Goal: Information Seeking & Learning: Learn about a topic

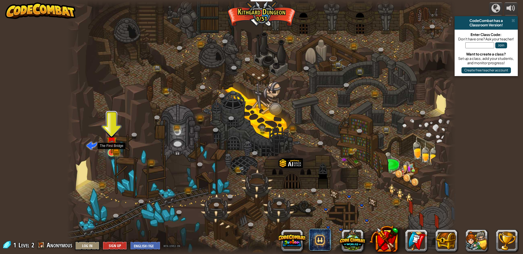
click at [112, 145] on img at bounding box center [112, 142] width 6 height 6
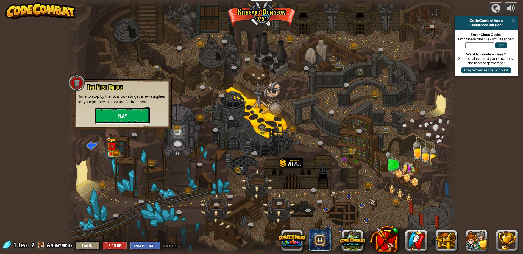
click at [129, 114] on button "Play" at bounding box center [122, 115] width 55 height 16
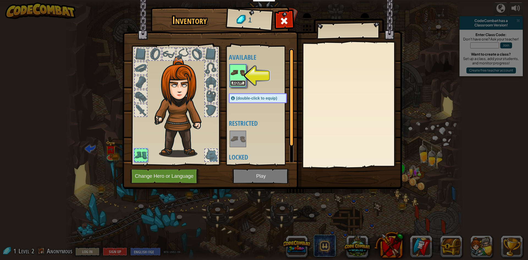
click at [236, 83] on button "Equip" at bounding box center [237, 83] width 15 height 6
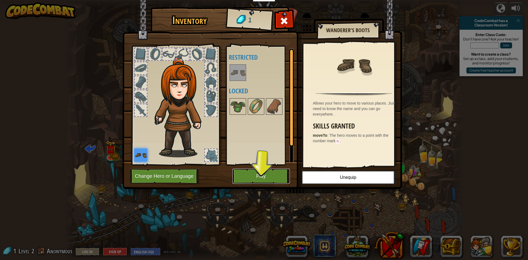
click at [252, 174] on button "Play" at bounding box center [260, 176] width 57 height 15
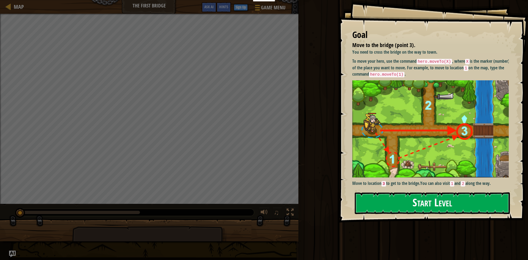
click at [418, 199] on button "Start Level" at bounding box center [432, 203] width 155 height 22
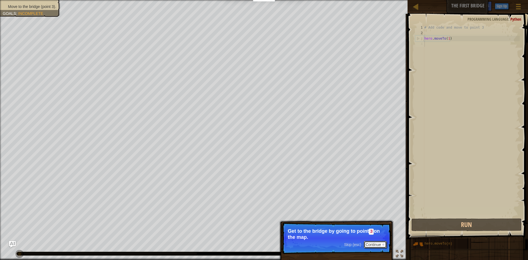
click at [373, 245] on button "Continue" at bounding box center [375, 244] width 23 height 7
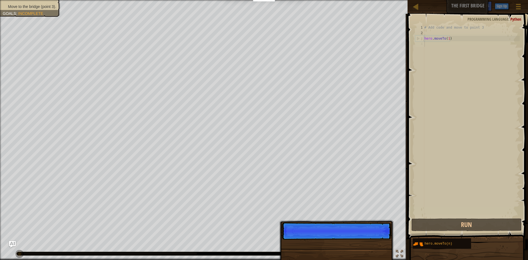
scroll to position [2, 0]
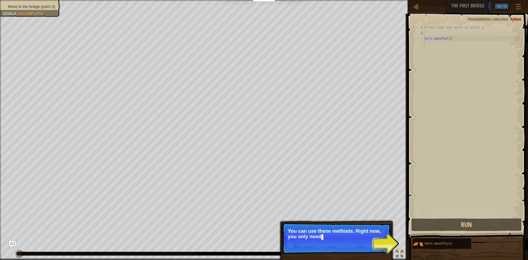
click at [387, 244] on p "Skip (esc) Continue You can use these methods. Right now, you only need" at bounding box center [336, 237] width 109 height 31
click at [429, 227] on button "Run" at bounding box center [466, 224] width 110 height 13
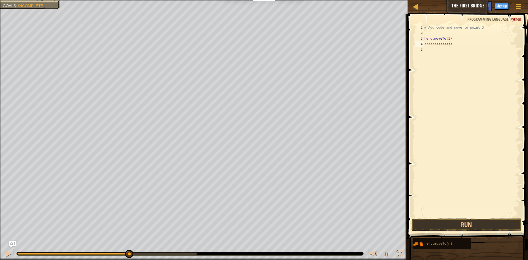
scroll to position [2, 2]
click at [420, 224] on button "Run" at bounding box center [466, 224] width 110 height 13
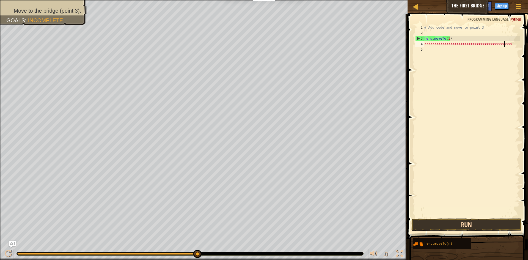
type textarea "33333333333333333333333333333333333333333333"
click at [455, 222] on button "Run" at bounding box center [466, 224] width 110 height 13
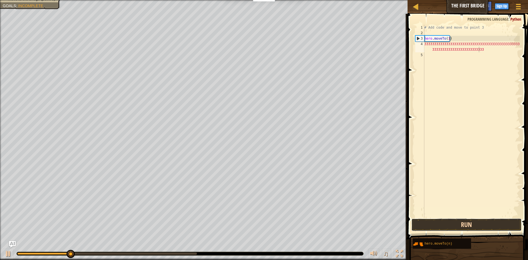
scroll to position [2, 11]
click at [455, 222] on button "Run" at bounding box center [466, 224] width 110 height 13
click at [455, 222] on button "Running" at bounding box center [466, 224] width 110 height 13
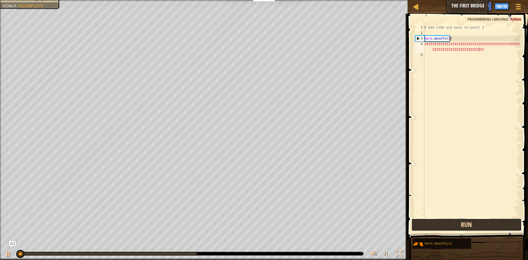
click at [455, 223] on div "Hints 3333333333333333333333333333333333333333333333333333333333333333333333333…" at bounding box center [467, 135] width 122 height 243
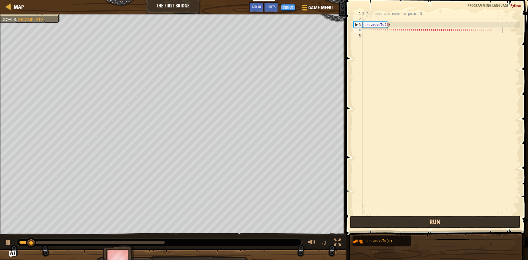
click at [455, 223] on div "Hints 3333333333333333333333333333333333333333333333333333333333333333333333333…" at bounding box center [436, 128] width 184 height 257
click at [455, 223] on button "Run" at bounding box center [435, 222] width 170 height 13
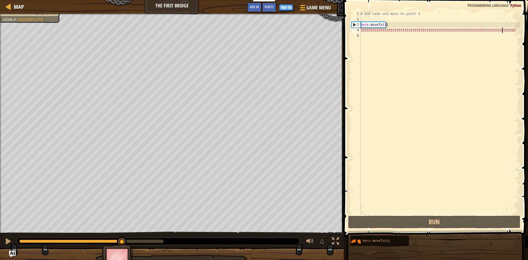
drag, startPoint x: 82, startPoint y: 242, endPoint x: 132, endPoint y: 243, distance: 50.0
click at [122, 243] on div at bounding box center [70, 240] width 103 height 3
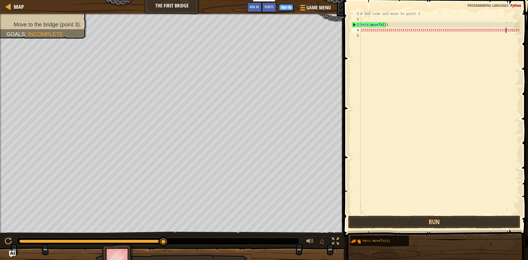
scroll to position [2, 12]
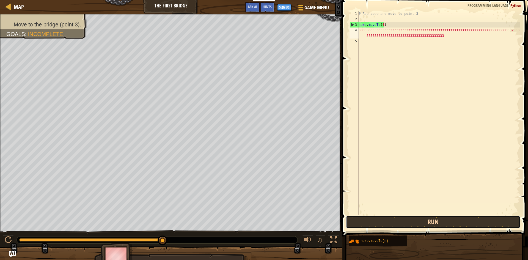
click at [403, 222] on button "Run" at bounding box center [433, 222] width 174 height 13
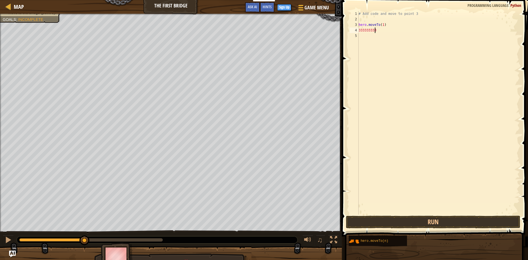
scroll to position [2, 0]
type textarea "3"
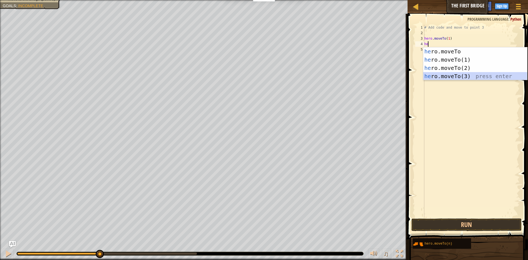
click at [446, 75] on div "he ro.moveTo press enter he ro.moveTo(1) press enter he ro.moveTo(2) press ente…" at bounding box center [475, 71] width 104 height 49
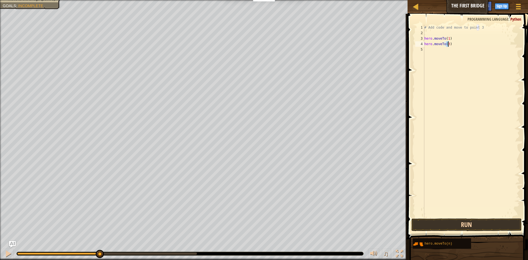
type textarea "hero.moveTo(3)"
click at [449, 222] on button "Run" at bounding box center [466, 224] width 110 height 13
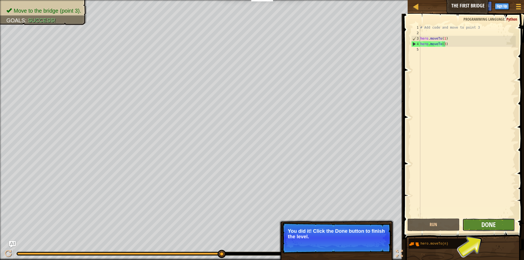
click at [493, 223] on span "Done" at bounding box center [488, 224] width 14 height 9
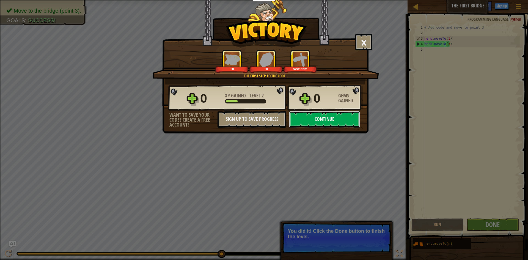
click at [333, 123] on button "Continue" at bounding box center [324, 119] width 71 height 16
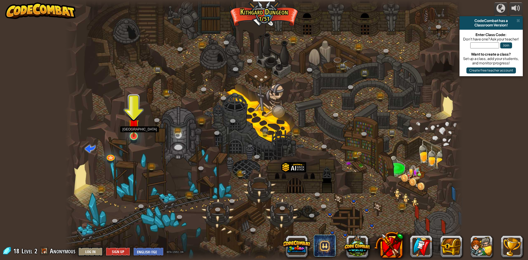
click at [133, 133] on img at bounding box center [133, 124] width 11 height 24
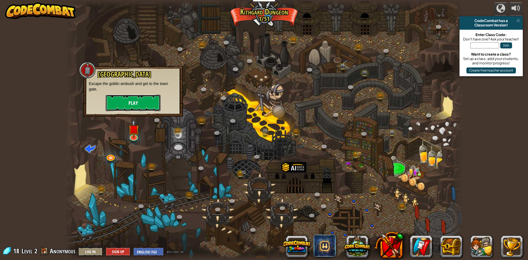
click at [133, 102] on button "Play" at bounding box center [133, 103] width 55 height 16
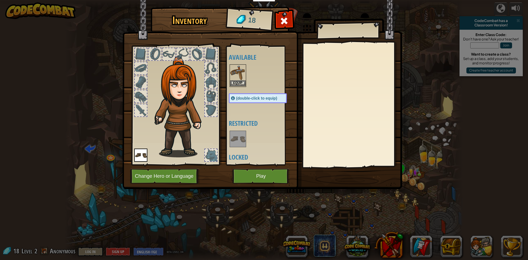
click at [236, 79] on img at bounding box center [237, 72] width 15 height 15
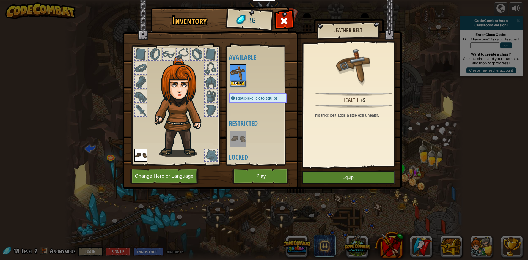
click at [348, 178] on button "Equip" at bounding box center [348, 177] width 93 height 14
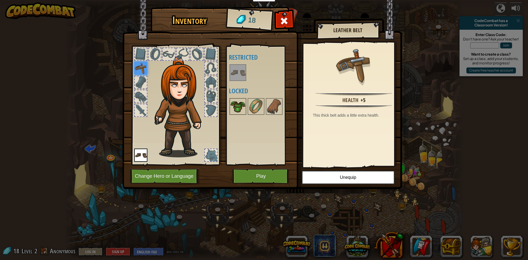
click at [236, 109] on img at bounding box center [237, 106] width 15 height 15
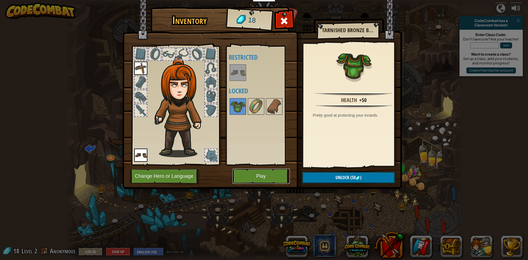
click at [250, 177] on button "Play" at bounding box center [260, 176] width 57 height 15
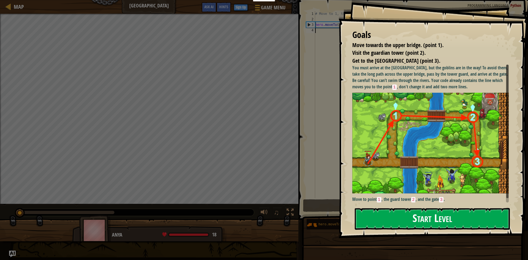
click at [429, 216] on button "Start Level" at bounding box center [432, 219] width 155 height 22
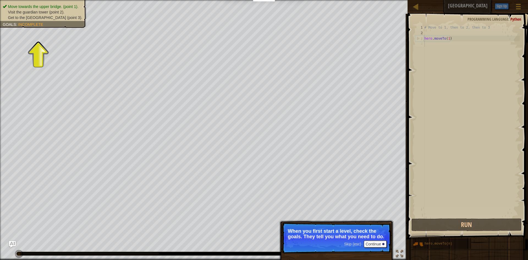
drag, startPoint x: 441, startPoint y: 57, endPoint x: 441, endPoint y: 48, distance: 9.6
click at [441, 49] on div "# Move to 1, then to 2, then to 3 hero . moveTo ( 1 )" at bounding box center [471, 126] width 97 height 203
click at [434, 44] on div "# Move to 1, then to 2, then to 3 hero . moveTo ( 1 )" at bounding box center [471, 126] width 97 height 203
click at [482, 224] on button "Run" at bounding box center [466, 224] width 110 height 13
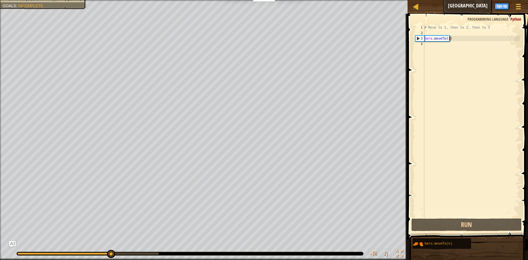
click at [449, 39] on div "# Move to 1, then to 2, then to 3 hero . moveTo ( 1 )" at bounding box center [471, 126] width 97 height 203
type textarea "hero.moveTo(1)"
click at [428, 43] on div "# Move to 1, then to 2, then to 3 hero . moveTo ( 1 )" at bounding box center [471, 126] width 97 height 203
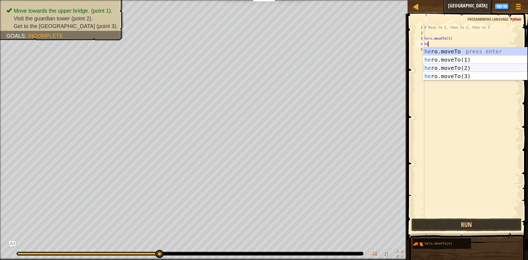
click at [444, 66] on div "he ro.moveTo press enter he ro.moveTo(1) press enter he ro.moveTo(2) press ente…" at bounding box center [475, 71] width 104 height 49
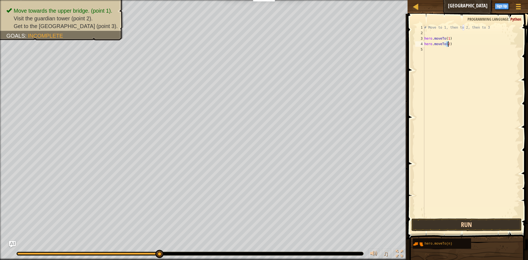
type textarea "hero.moveTo(2)"
click at [463, 221] on button "Run" at bounding box center [466, 224] width 110 height 13
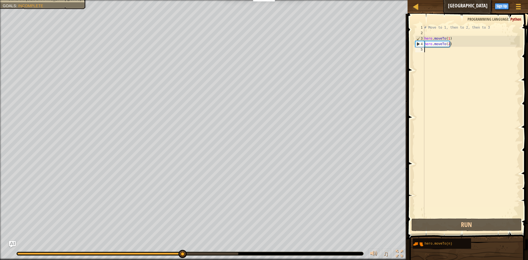
click at [429, 49] on div "# Move to 1, then to 2, then to 3 hero . moveTo ( 1 ) hero . moveTo ( 2 )" at bounding box center [471, 126] width 97 height 203
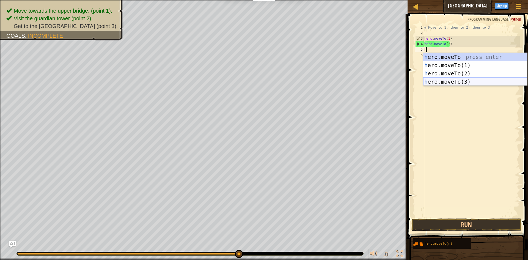
click at [429, 79] on div "h ero.moveTo press enter h ero.moveTo(1) press enter h ero.moveTo(2) press ente…" at bounding box center [475, 77] width 104 height 49
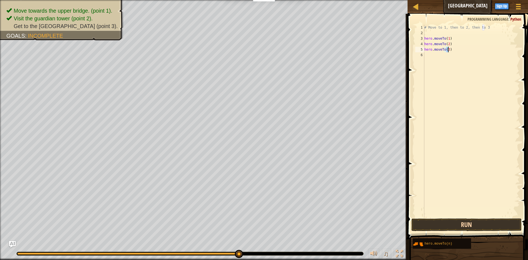
type textarea "hero.moveTo(3)"
click at [459, 223] on button "Run" at bounding box center [466, 224] width 110 height 13
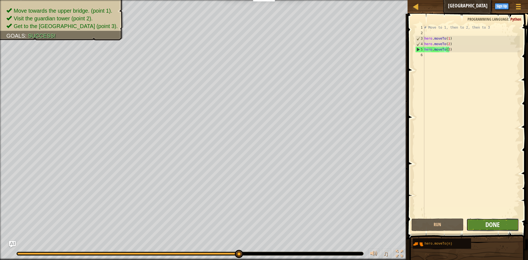
click at [487, 225] on span "Done" at bounding box center [492, 224] width 14 height 9
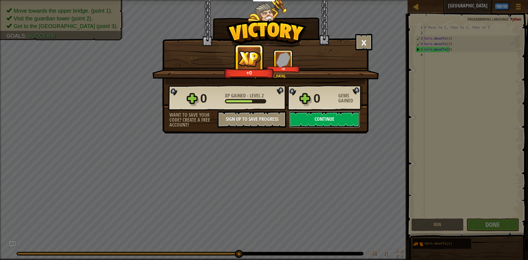
click at [331, 117] on button "Continue" at bounding box center [324, 119] width 71 height 16
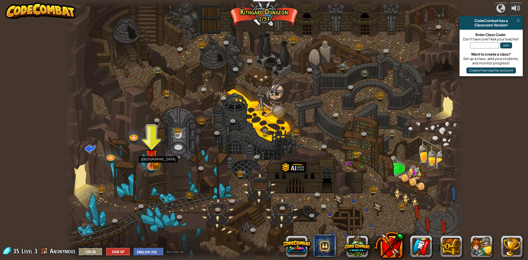
click at [153, 162] on img at bounding box center [151, 156] width 11 height 24
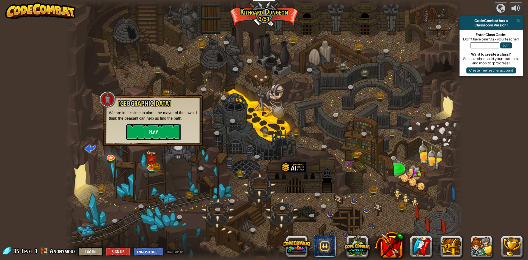
click at [154, 131] on button "Play" at bounding box center [153, 132] width 55 height 16
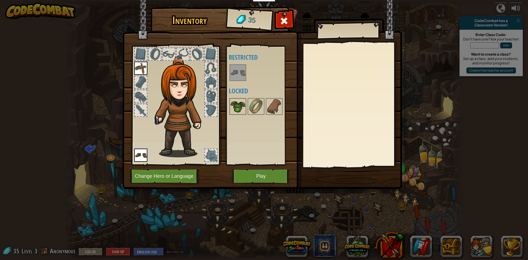
click at [240, 104] on img at bounding box center [237, 106] width 15 height 15
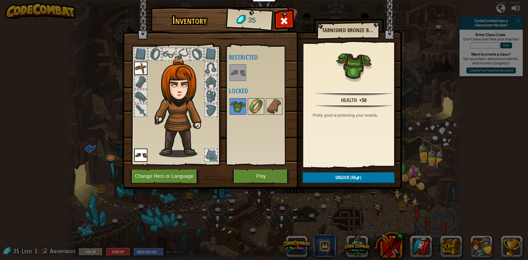
click at [257, 108] on img at bounding box center [255, 106] width 15 height 15
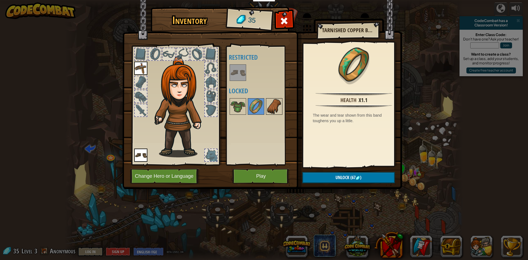
click at [269, 109] on img at bounding box center [273, 106] width 15 height 15
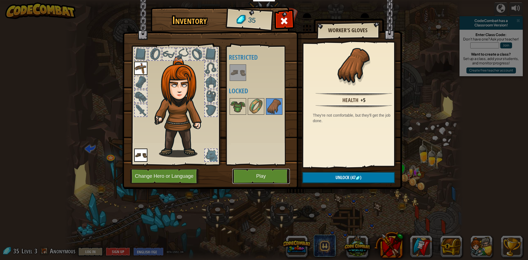
click at [250, 172] on button "Play" at bounding box center [260, 176] width 57 height 15
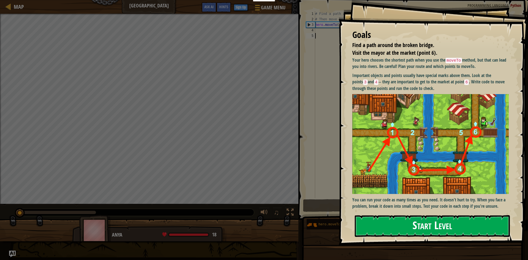
click at [454, 224] on button "Start Level" at bounding box center [432, 226] width 155 height 22
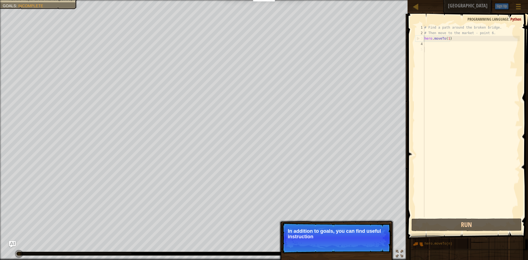
click at [428, 46] on div "# Find a path around the broken bridge. # Then move to the market - point 6. he…" at bounding box center [471, 126] width 97 height 203
click at [427, 43] on div "# Find a path around the broken bridge. # Then move to the market - point 6. he…" at bounding box center [471, 126] width 97 height 203
click at [423, 43] on div "4" at bounding box center [419, 43] width 9 height 5
click at [424, 43] on div "4" at bounding box center [419, 43] width 9 height 5
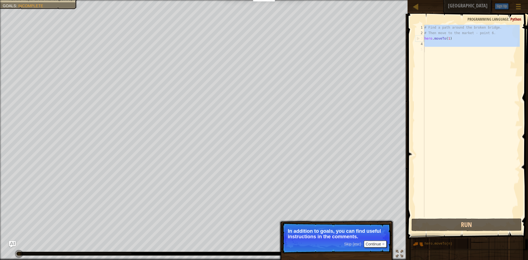
click at [423, 44] on div "4" at bounding box center [419, 43] width 9 height 5
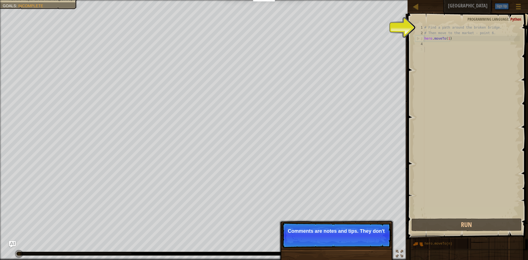
click at [428, 114] on div "# Find a path around the broken bridge. # Then move to the market - point 6. he…" at bounding box center [471, 126] width 97 height 203
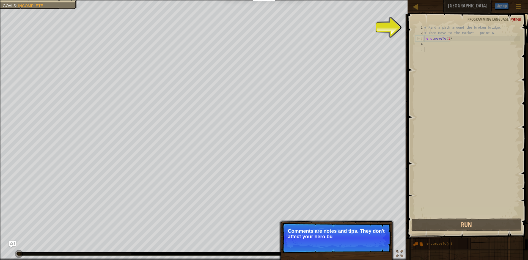
drag, startPoint x: 446, startPoint y: 26, endPoint x: 441, endPoint y: 26, distance: 4.9
click at [446, 26] on div "# Find a path around the broken bridge. # Then move to the market - point 6. he…" at bounding box center [471, 126] width 97 height 203
drag, startPoint x: 425, startPoint y: 25, endPoint x: 420, endPoint y: 21, distance: 6.9
click at [424, 24] on div "# Find a path around the broken bridge. 1 2 3 4 5 # Find a path around the brok…" at bounding box center [467, 136] width 122 height 241
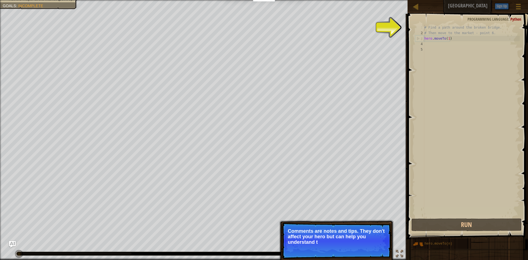
drag, startPoint x: 414, startPoint y: 16, endPoint x: 413, endPoint y: 21, distance: 5.5
click at [414, 17] on span at bounding box center [468, 118] width 125 height 241
click at [421, 31] on div "2" at bounding box center [419, 32] width 9 height 5
click at [421, 33] on div "2" at bounding box center [419, 32] width 9 height 5
click at [420, 37] on div "3" at bounding box center [419, 38] width 9 height 5
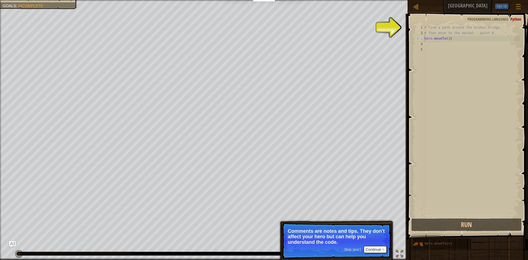
click at [417, 38] on div "3" at bounding box center [419, 38] width 9 height 5
type textarea "hero.moveTo(1)"
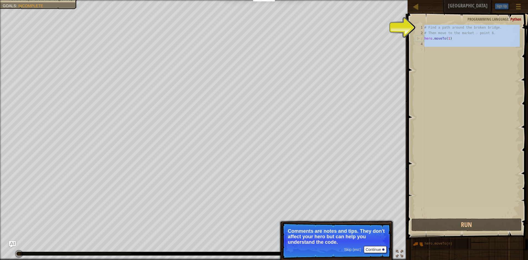
click at [417, 38] on div "3" at bounding box center [419, 38] width 9 height 5
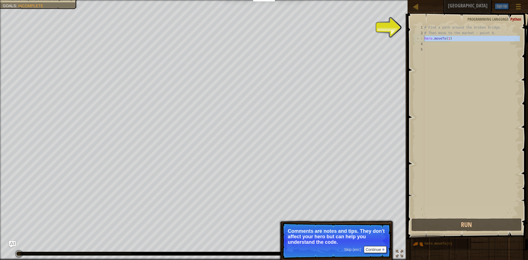
click at [417, 38] on div "3" at bounding box center [419, 38] width 9 height 5
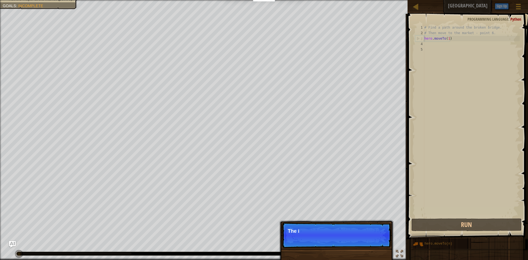
click at [417, 38] on div "3" at bounding box center [419, 38] width 9 height 5
type textarea "hero.moveTo(1)"
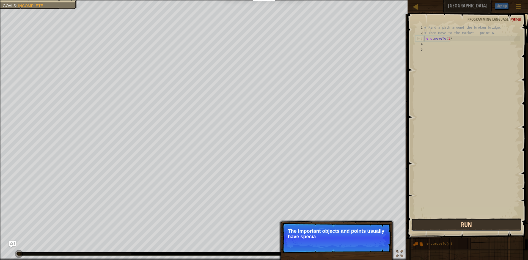
click at [451, 223] on button "Run" at bounding box center [466, 224] width 110 height 13
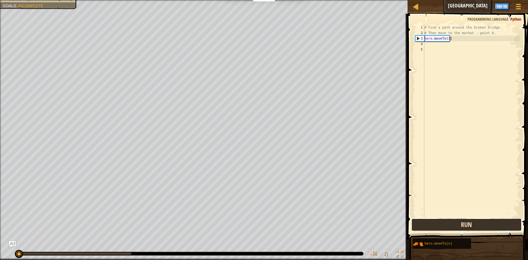
click at [451, 222] on button "Run" at bounding box center [466, 224] width 110 height 13
click at [448, 221] on button "Run" at bounding box center [466, 224] width 110 height 13
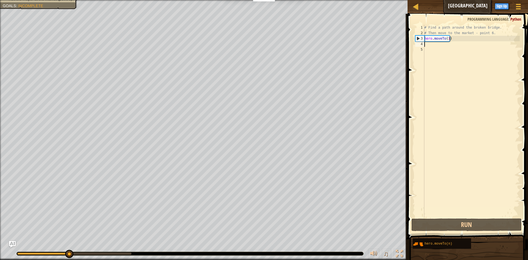
click at [428, 43] on div "# Find a path around the broken bridge. # Then move to the market - point 6. he…" at bounding box center [471, 126] width 97 height 203
type textarea "h"
